Goal: Information Seeking & Learning: Find specific fact

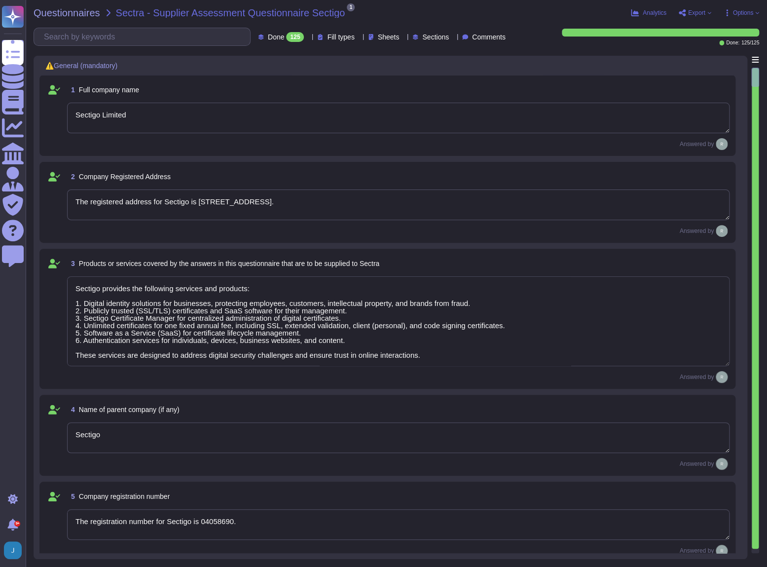
type textarea "Sectigo Limited"
type textarea "The registered address for Sectigo is [STREET_ADDRESS]."
type textarea "Sectigo provides the following services and products: 1. Digital identity solut…"
type textarea "Sectigo"
type textarea "The registration number for Sectigo is 04058690."
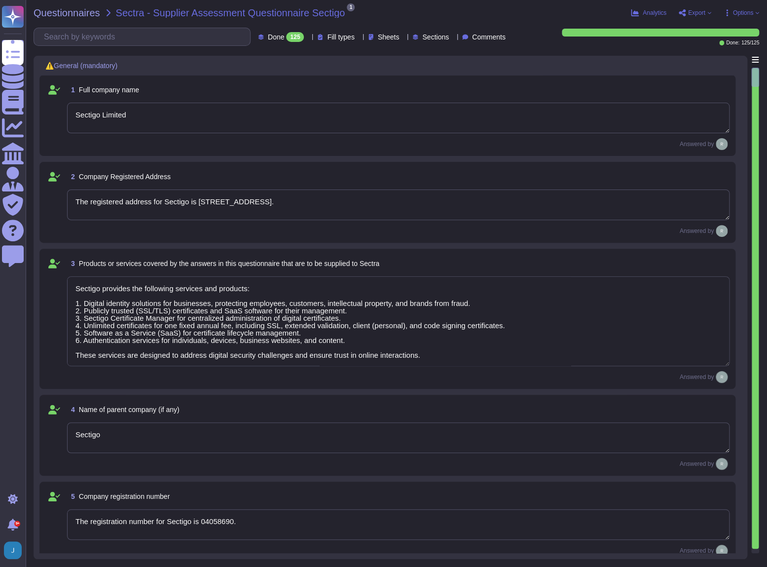
type textarea "The VAT number is EU372028368. The VAT Registration is also EU372028368. The TA…"
type textarea "Sectigo is a privately held company. It is incorporated in the [GEOGRAPHIC_DATA…"
type textarea "The Chief Executive Officer (CEO) is part of Sectigo's executive management tea…"
click at [184, 33] on input "text" at bounding box center [144, 36] width 211 height 17
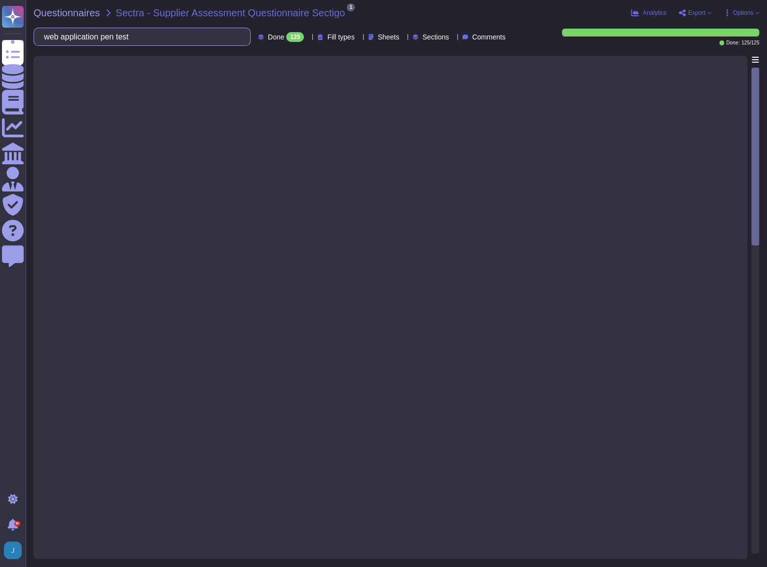
type input "web application pen test"
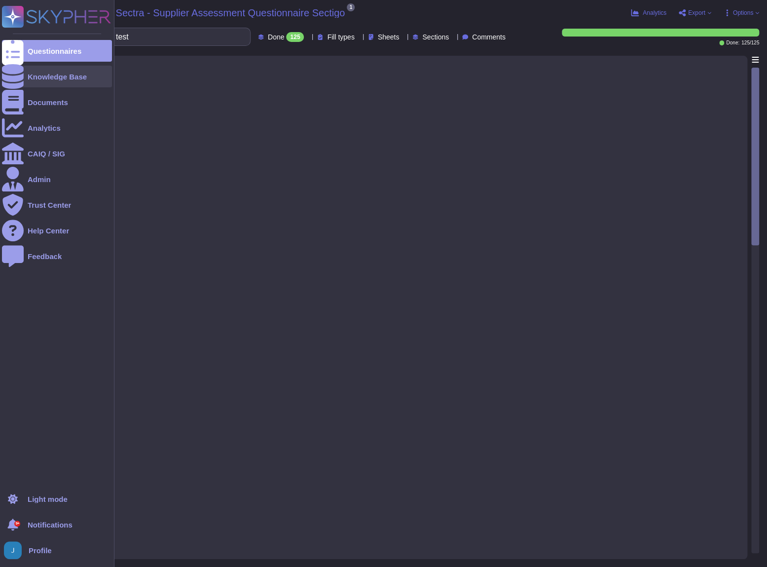
click at [51, 76] on div "Knowledge Base" at bounding box center [57, 76] width 59 height 7
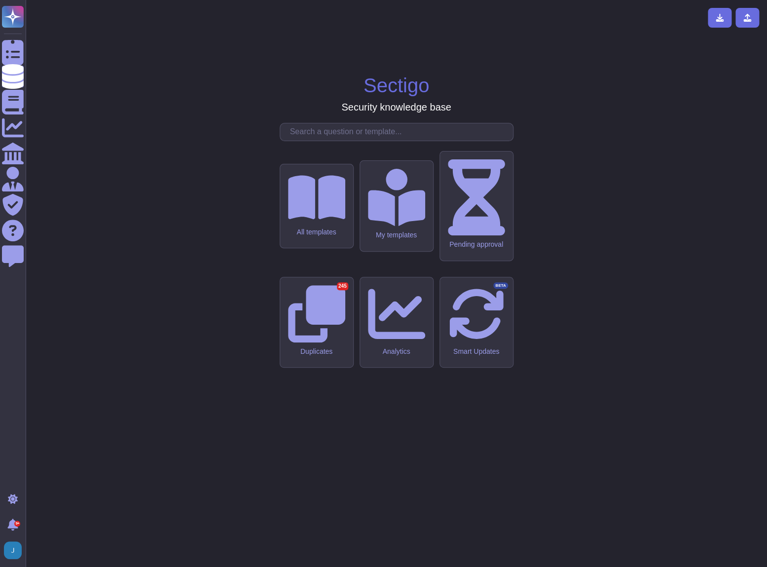
click at [310, 141] on input "text" at bounding box center [399, 131] width 228 height 17
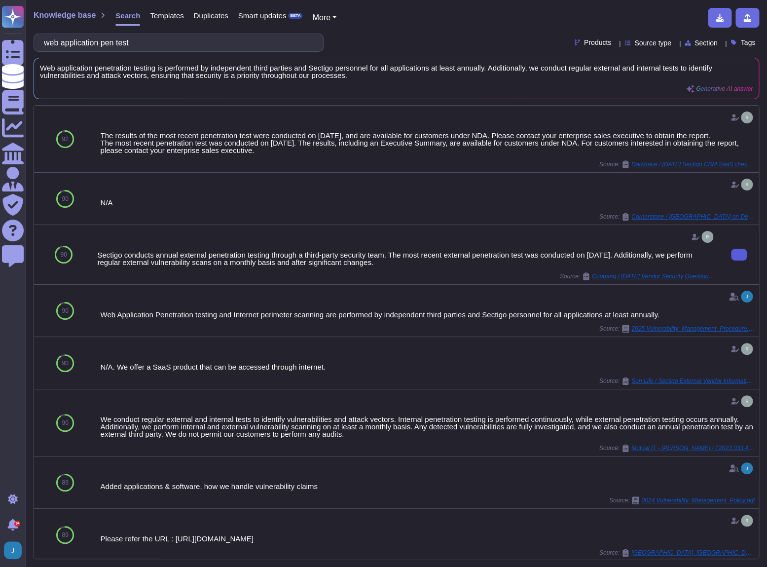
drag, startPoint x: 232, startPoint y: 37, endPoint x: -2, endPoint y: 16, distance: 235.7
click at [0, 16] on html "Questionnaires Knowledge Base Documents Analytics CAIQ / SIG Admin Trust Center…" at bounding box center [383, 283] width 767 height 567
paste input "DAST scans"
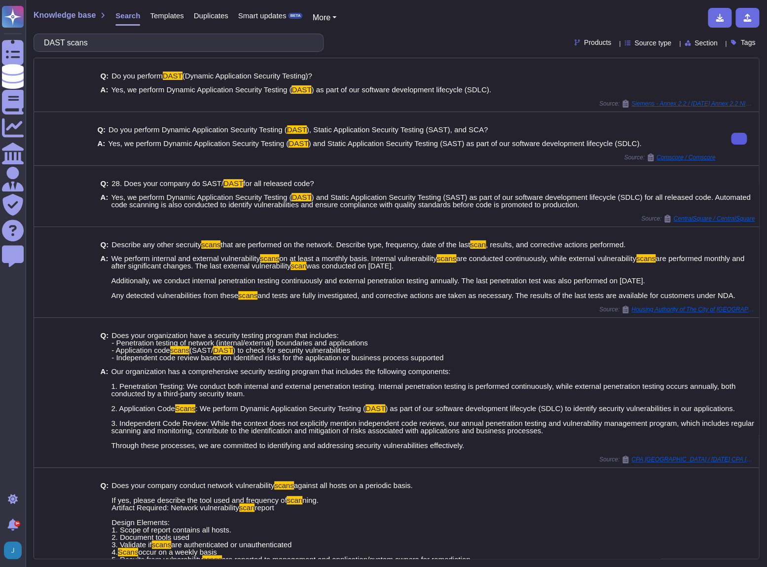
click at [739, 139] on icon at bounding box center [739, 139] width 0 height 0
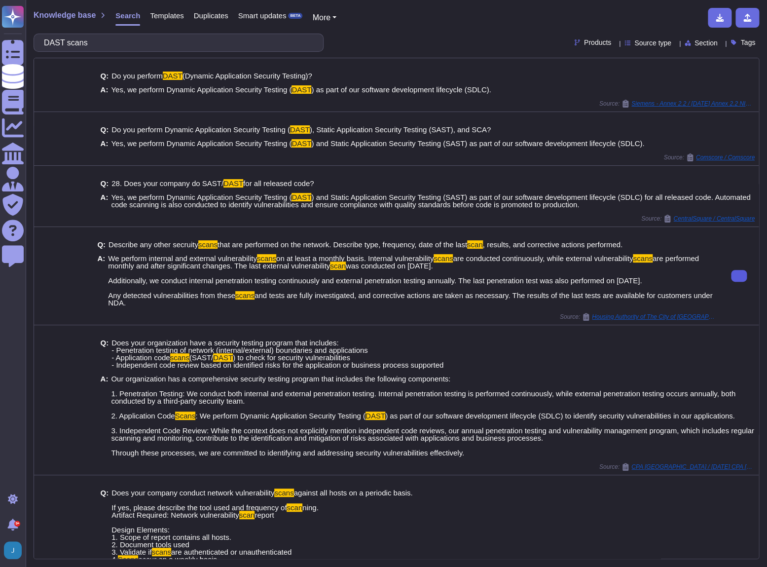
click at [739, 276] on icon at bounding box center [739, 276] width 0 height 0
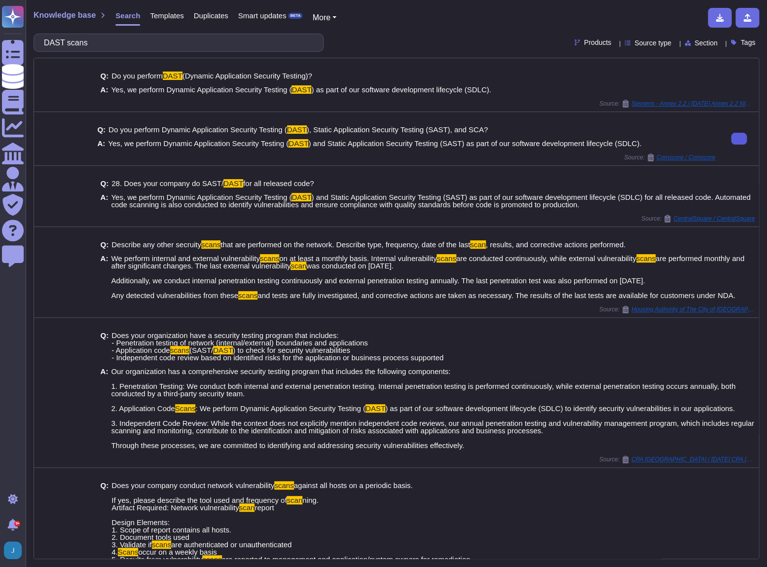
click at [736, 139] on button at bounding box center [739, 139] width 16 height 12
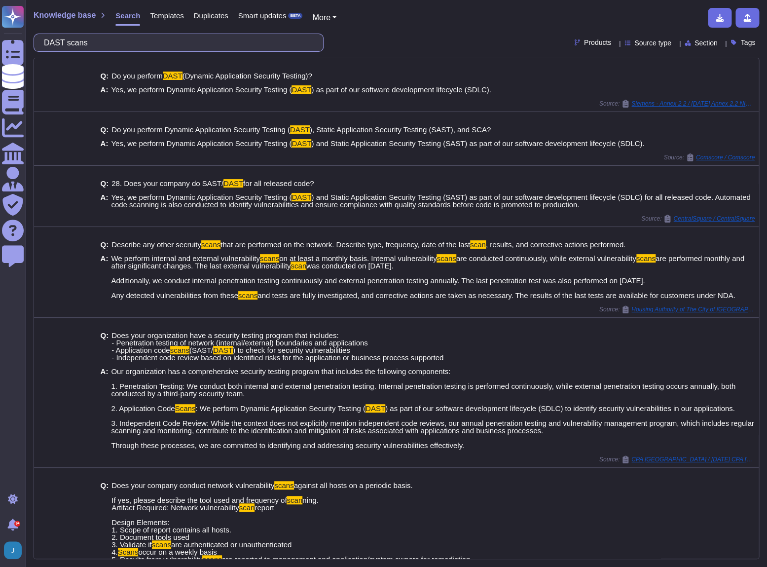
drag, startPoint x: 202, startPoint y: 43, endPoint x: -2, endPoint y: -12, distance: 211.6
click at [0, 0] on html "Questionnaires Knowledge Base Documents Analytics CAIQ / SIG Admin Trust Center…" at bounding box center [383, 283] width 767 height 567
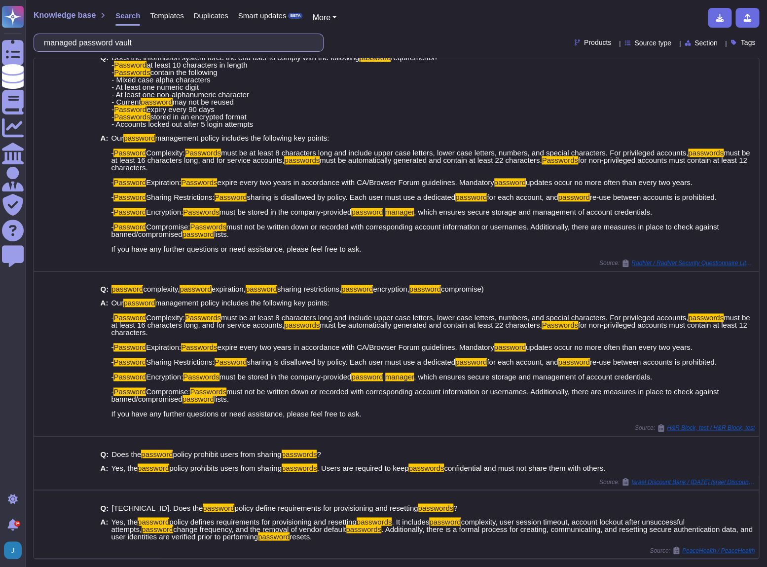
scroll to position [475, 0]
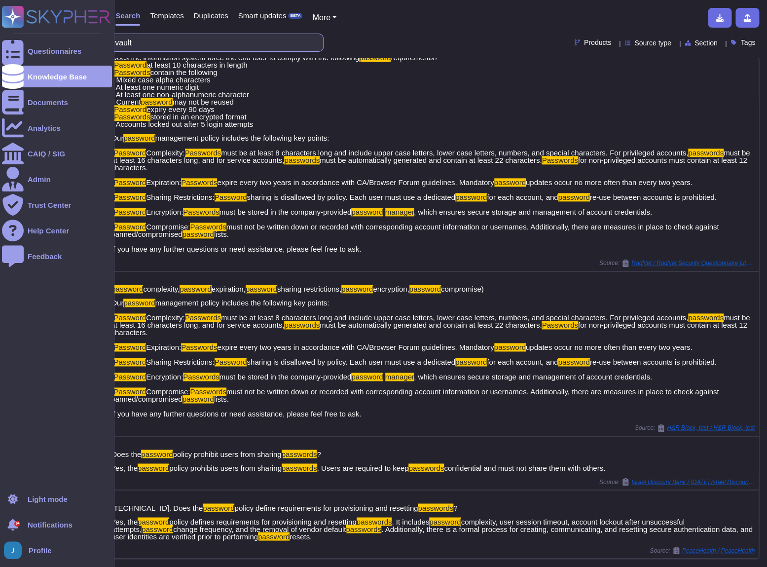
drag, startPoint x: 122, startPoint y: 45, endPoint x: 20, endPoint y: 32, distance: 103.5
click at [20, 32] on div "Questionnaires Knowledge Base Documents Analytics CAIQ / SIG Admin Trust Center…" at bounding box center [383, 283] width 767 height 567
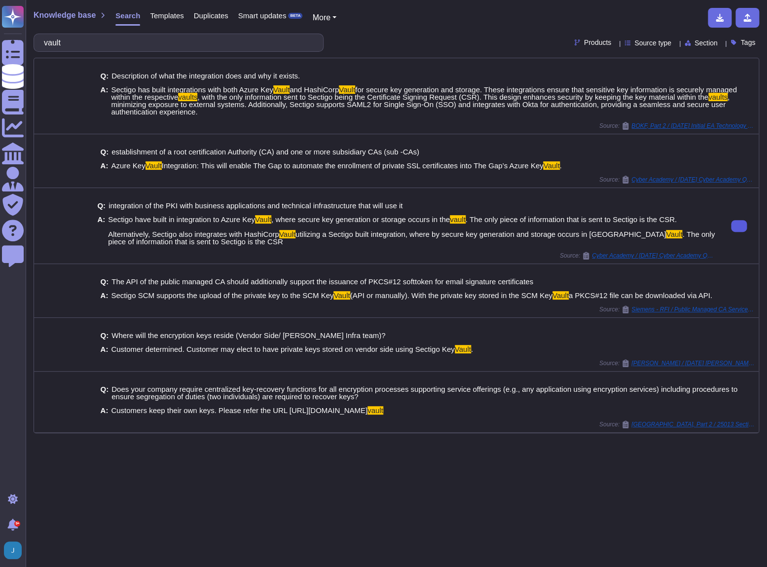
click at [733, 231] on button at bounding box center [739, 226] width 16 height 12
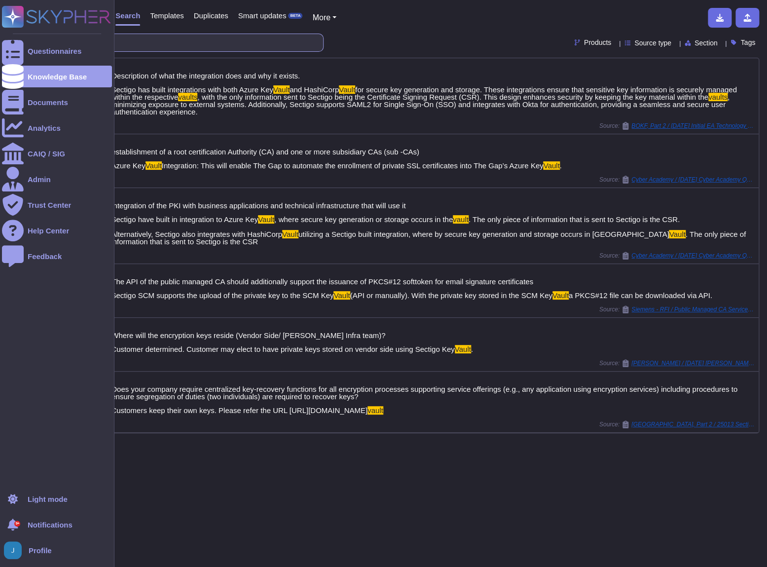
drag, startPoint x: 157, startPoint y: 45, endPoint x: 0, endPoint y: 25, distance: 158.7
click at [0, 25] on div "Questionnaires Knowledge Base Documents Analytics CAIQ / SIG Admin Trust Center…" at bounding box center [383, 283] width 767 height 567
paste input "All certificate information can be downloaded in popular file formats using our…"
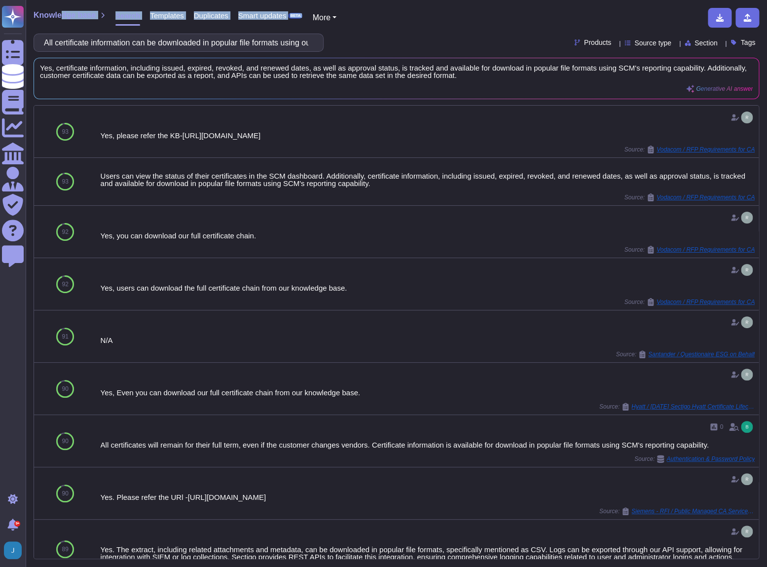
drag, startPoint x: 315, startPoint y: 41, endPoint x: 61, endPoint y: 26, distance: 254.0
click at [61, 26] on div "Knowledge base Search Templates Duplicates Smart updates BETA More All certific…" at bounding box center [396, 283] width 741 height 567
click at [64, 35] on input "All certificate information can be downloaded in popular file formats using our…" at bounding box center [176, 42] width 274 height 17
click at [291, 42] on input "All certificate information can be downloaded in popular file formats using our…" at bounding box center [176, 42] width 274 height 17
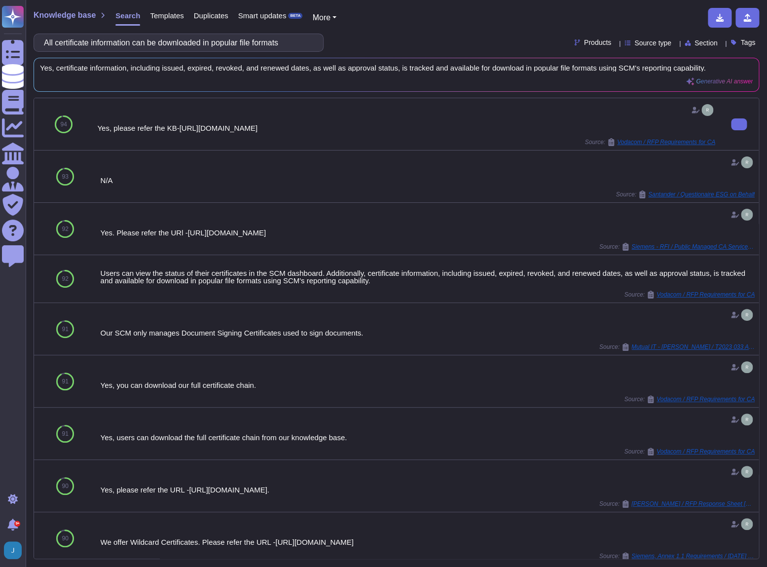
drag, startPoint x: 536, startPoint y: 129, endPoint x: 164, endPoint y: 128, distance: 372.0
click at [164, 128] on div "Yes, please refer the KB-https://docs.sectigo.com/scm/scm-administrator/managin…" at bounding box center [406, 127] width 618 height 7
copy div "KB-https://docs.sectigo.com/scm/scm-administrator/managing-device-certificates#…"
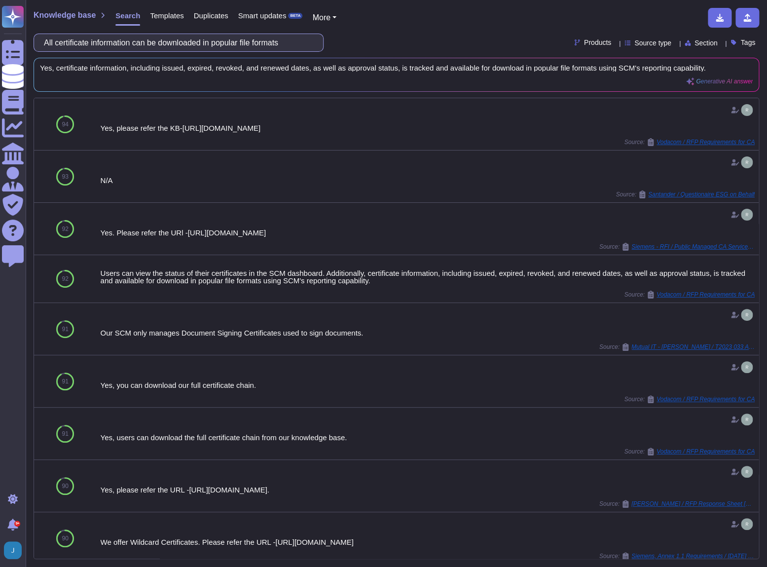
drag, startPoint x: 304, startPoint y: 46, endPoint x: -2, endPoint y: -5, distance: 310.5
click at [0, 0] on html "Questionnaires Knowledge Base Documents Analytics CAIQ / SIG Admin Trust Center…" at bounding box center [383, 283] width 767 height 567
paste input "o How often do the access token are expired and refreshed?"
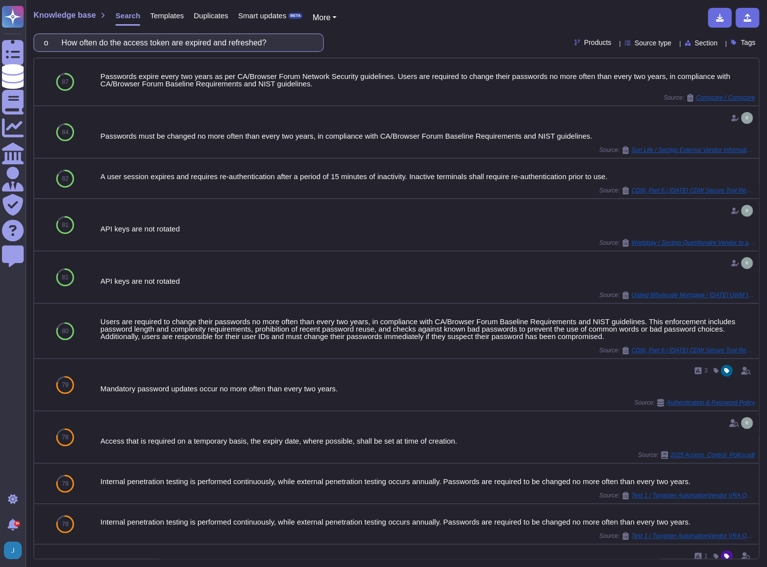
click at [183, 41] on input "o How often do the access token are expired and refreshed?" at bounding box center [176, 42] width 274 height 17
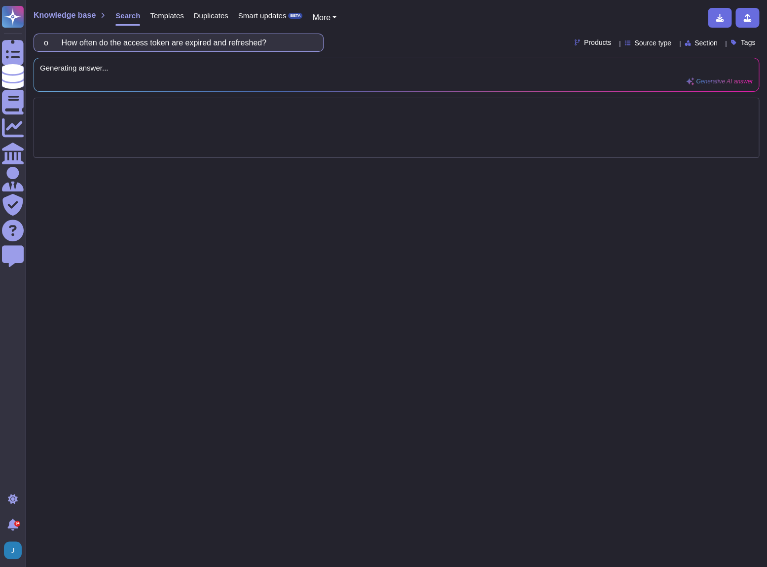
click at [88, 43] on input "o How often do the access token are expired and refreshed?" at bounding box center [176, 42] width 274 height 17
click at [199, 41] on input "o How often do the access token are expired and refreshed?" at bounding box center [176, 42] width 274 height 17
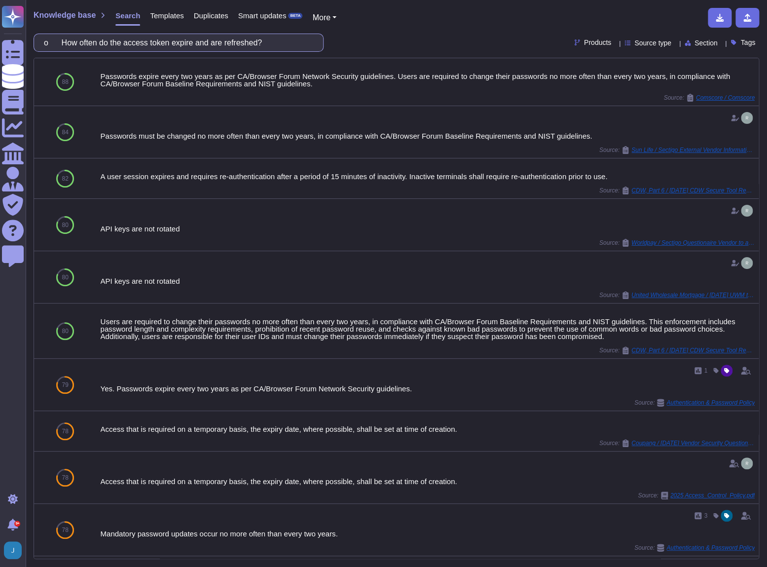
click at [175, 43] on input "o How often do the access token expire and are refreshed?" at bounding box center [176, 42] width 274 height 17
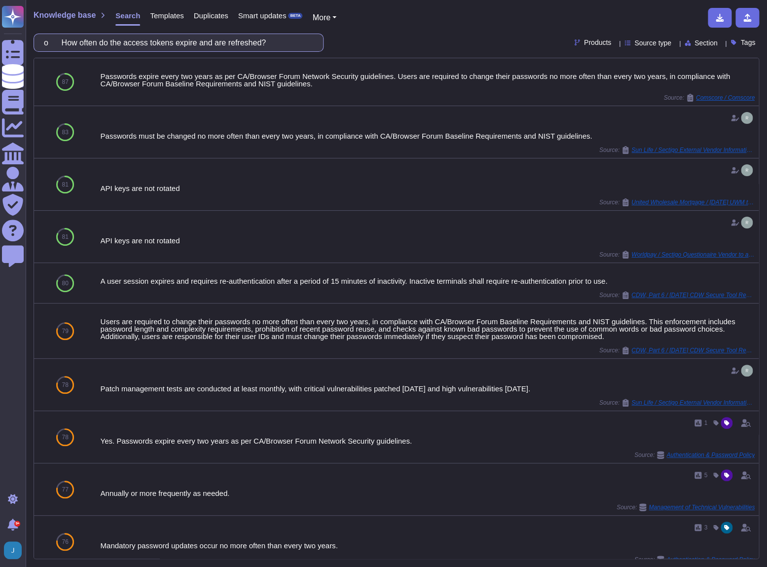
drag, startPoint x: 204, startPoint y: 41, endPoint x: 264, endPoint y: 41, distance: 60.2
click at [264, 41] on input "o How often do the access tokens expire and are refreshed?" at bounding box center [176, 42] width 274 height 17
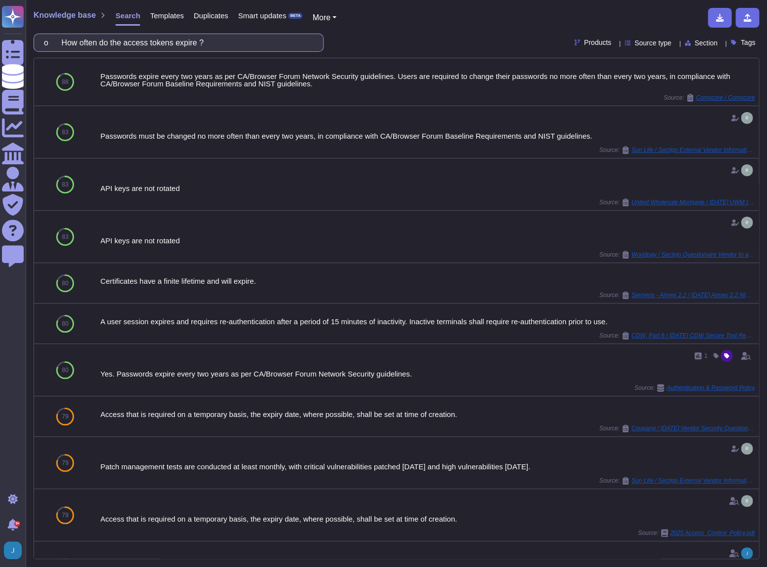
click at [189, 43] on input "o How often do the access tokens expire ?" at bounding box center [176, 42] width 274 height 17
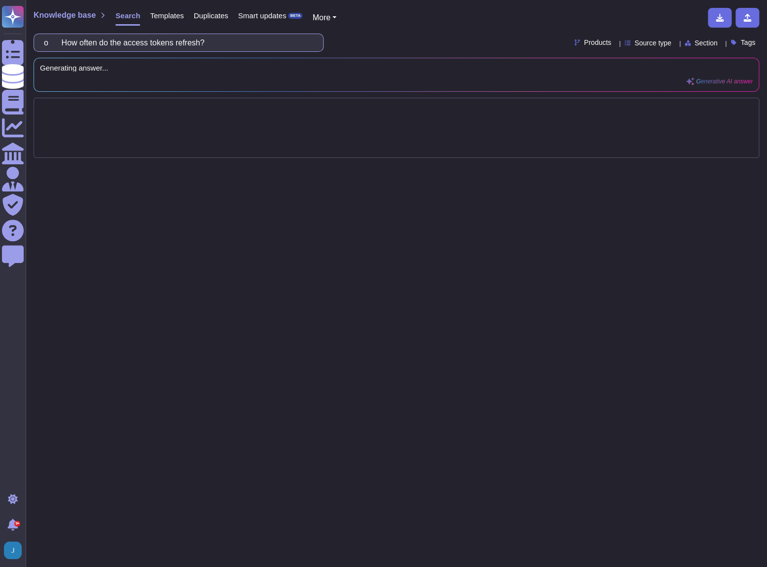
click at [69, 40] on input "o How often do the access tokens refresh?" at bounding box center [176, 42] width 274 height 17
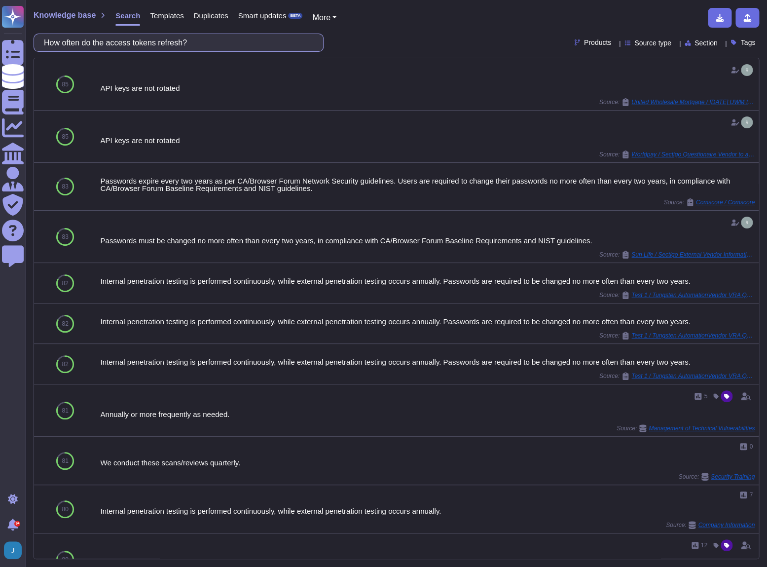
click at [93, 41] on input "How often do the access tokens refresh?" at bounding box center [176, 42] width 274 height 17
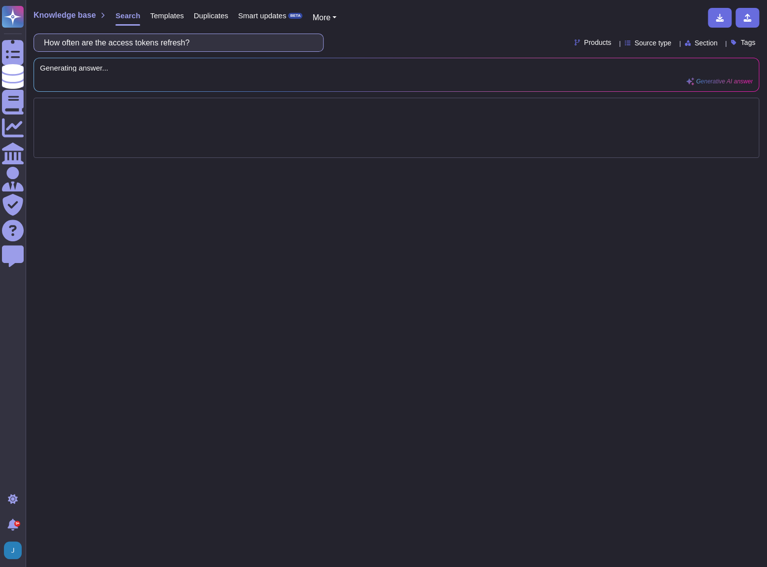
click at [192, 43] on input "How often are the access tokens refresh?" at bounding box center [176, 42] width 274 height 17
click at [190, 43] on input "How often are the access tokens refresh?" at bounding box center [176, 42] width 274 height 17
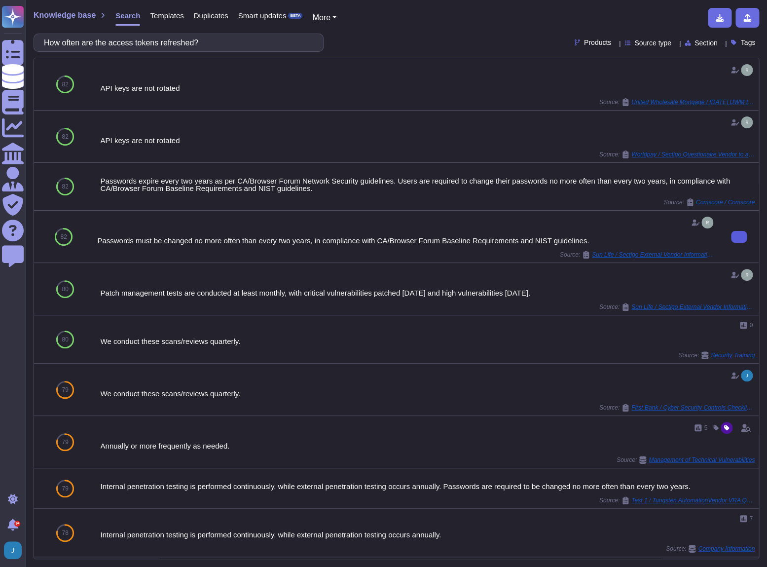
click at [739, 237] on icon at bounding box center [739, 237] width 0 height 0
drag, startPoint x: 273, startPoint y: 38, endPoint x: -2, endPoint y: -6, distance: 278.9
click at [0, 0] on html "Questionnaires Knowledge Base Documents Analytics CAIQ / SIG Admin Trust Center…" at bounding box center [383, 283] width 767 height 567
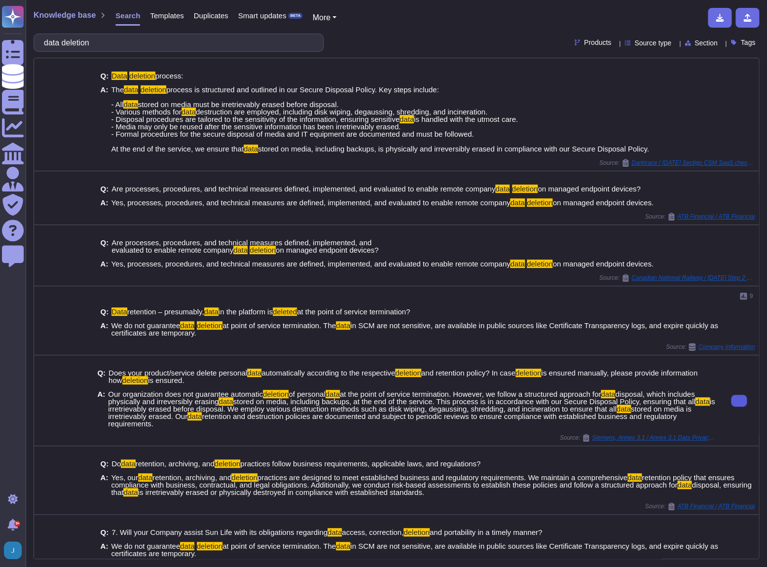
type input "data deletion"
click at [739, 401] on icon at bounding box center [739, 401] width 0 height 0
click at [476, 414] on span "retention and destruction policies are documented and subject to periodic revie…" at bounding box center [392, 420] width 568 height 16
click at [206, 414] on span "stored on media is irretrievably erased. Our" at bounding box center [399, 413] width 583 height 16
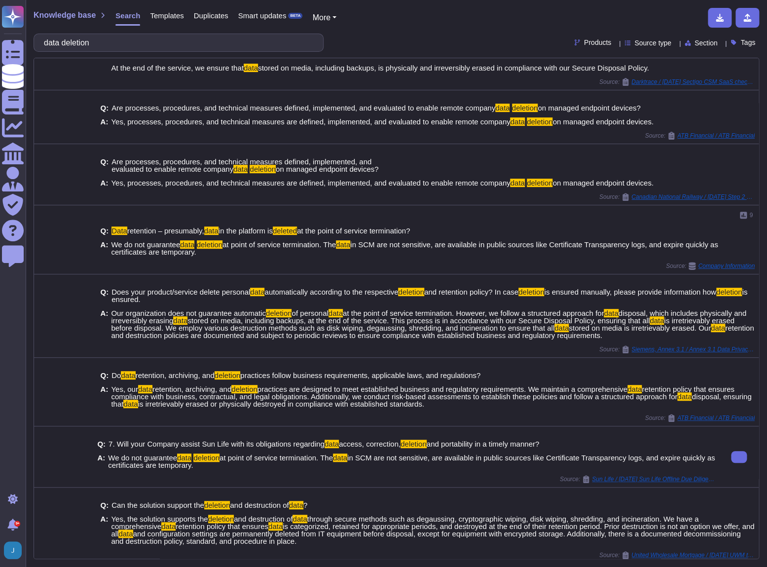
scroll to position [85, 0]
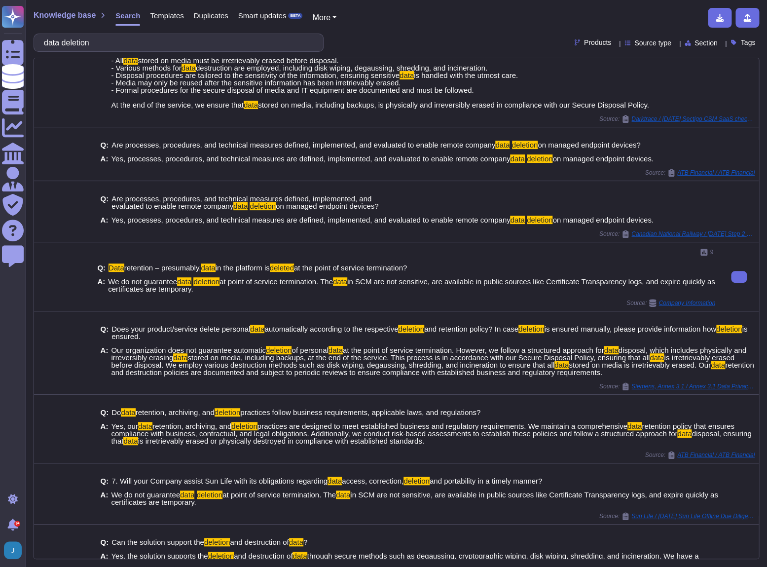
scroll to position [0, 0]
